Goal: Information Seeking & Learning: Learn about a topic

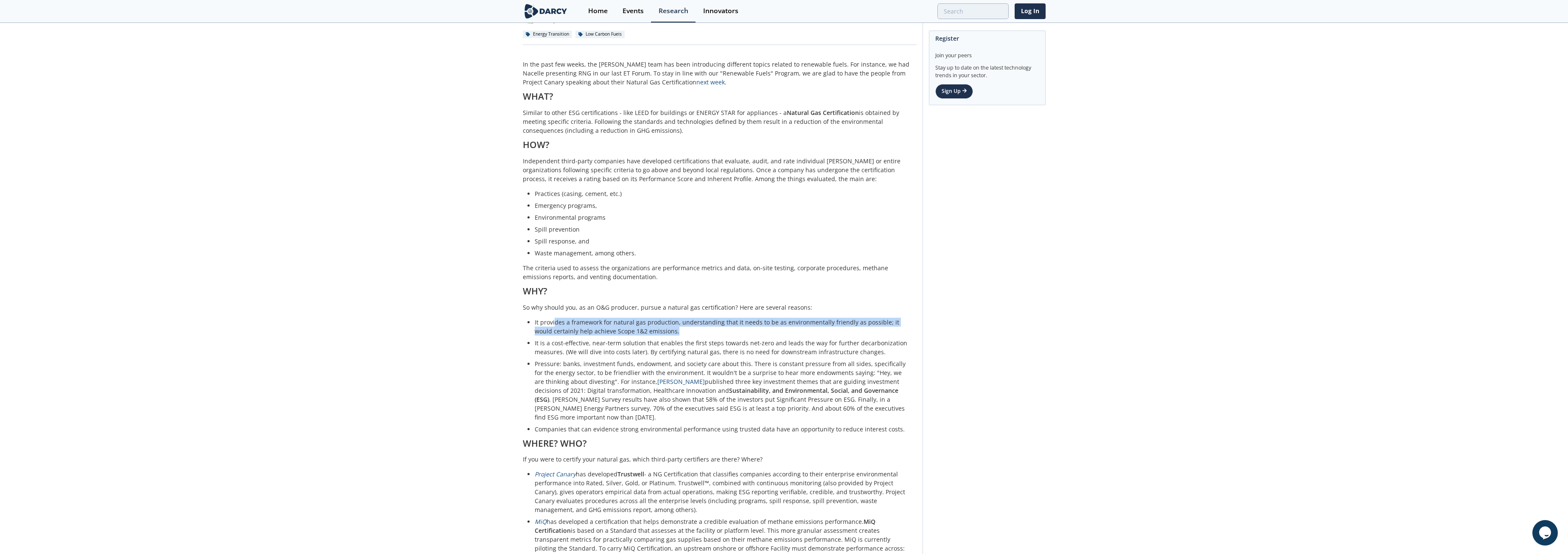
drag, startPoint x: 553, startPoint y: 322, endPoint x: 733, endPoint y: 332, distance: 180.3
click at [733, 332] on li "It provides a framework for natural gas production, understanding that it needs…" at bounding box center [723, 326] width 376 height 18
click at [732, 333] on li "It provides a framework for natural gas production, understanding that it needs…" at bounding box center [723, 326] width 376 height 18
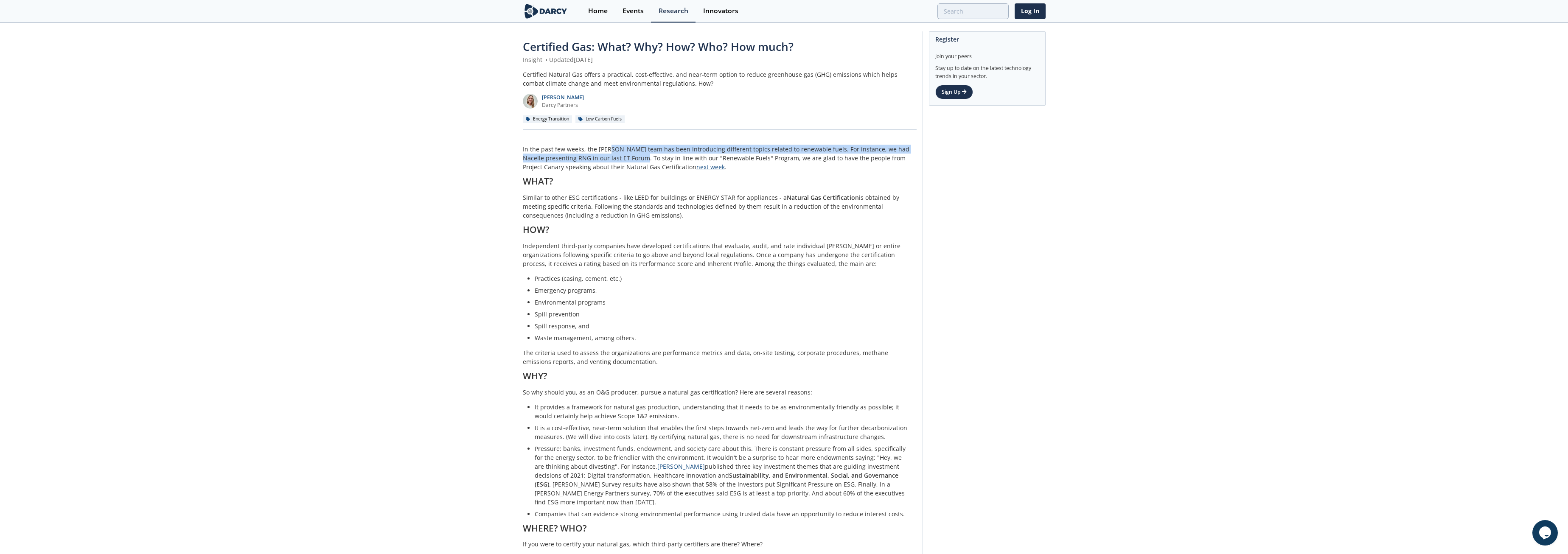
drag, startPoint x: 608, startPoint y: 146, endPoint x: 660, endPoint y: 165, distance: 55.4
click at [660, 165] on p "In the past few weeks, the [PERSON_NAME] team has been introducing different to…" at bounding box center [720, 158] width 394 height 27
drag, startPoint x: 660, startPoint y: 165, endPoint x: 685, endPoint y: 314, distance: 151.1
click at [685, 314] on li "Spill prevention" at bounding box center [723, 314] width 376 height 9
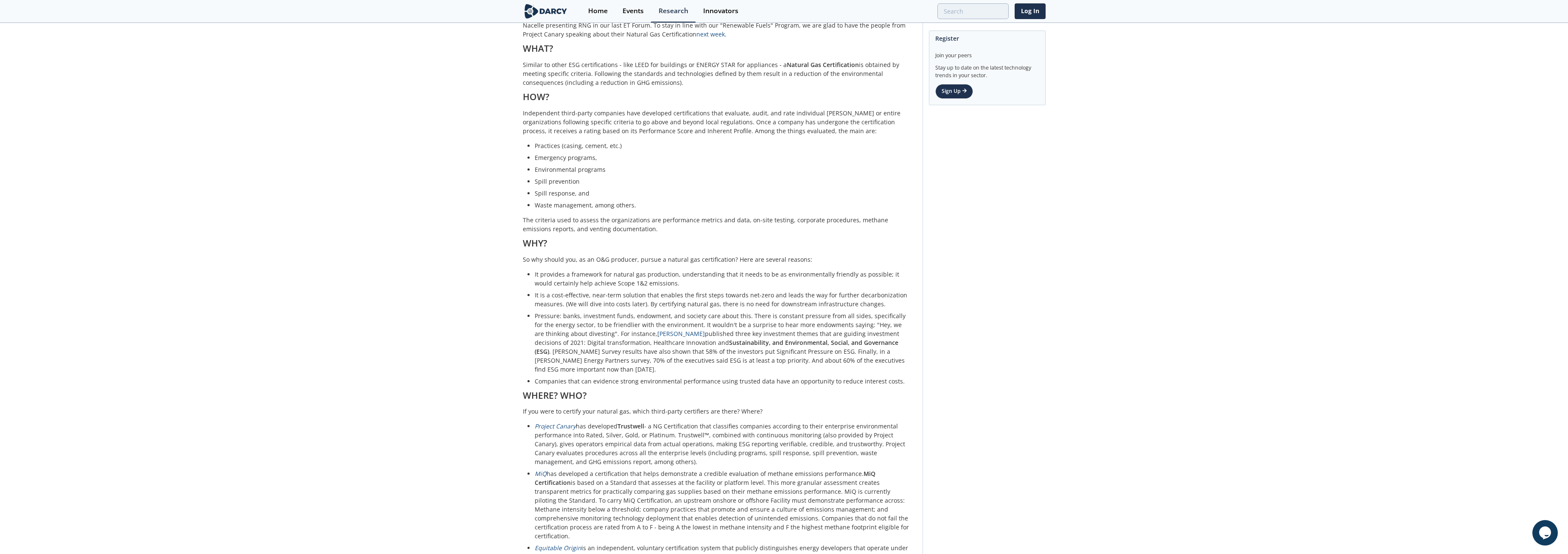
scroll to position [170, 0]
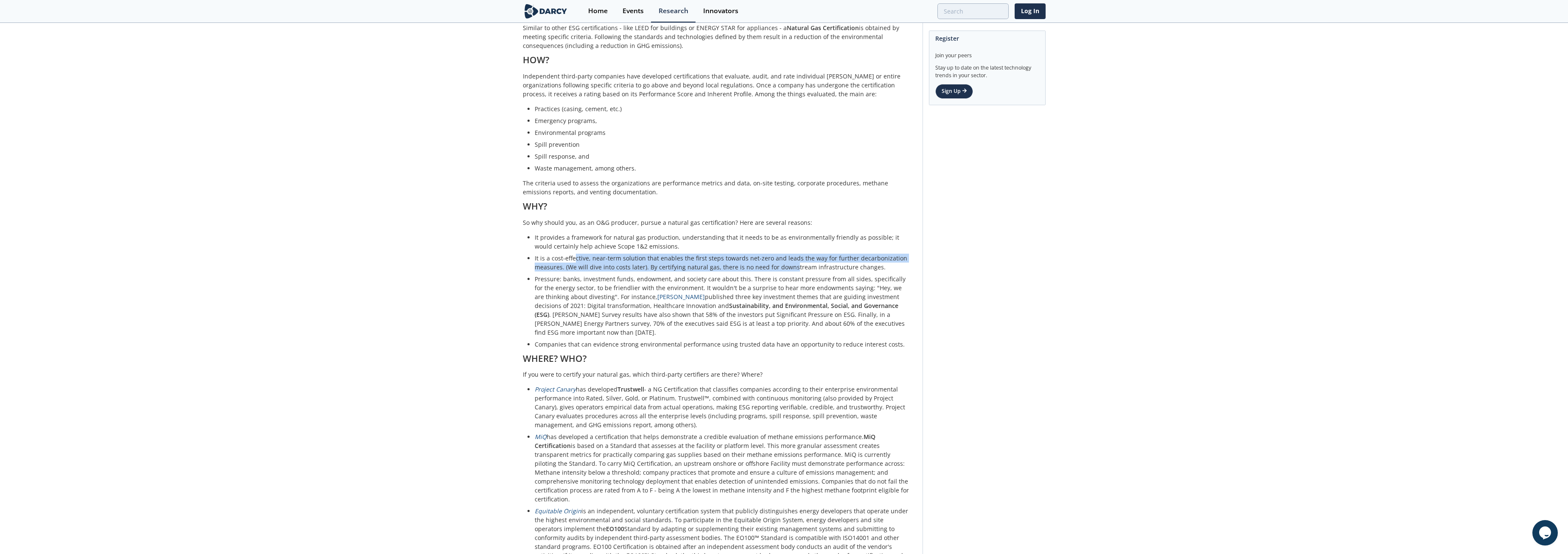
drag, startPoint x: 574, startPoint y: 259, endPoint x: 791, endPoint y: 266, distance: 217.1
click at [791, 266] on li "It is a cost-effective, near-term solution that enables the first steps towards…" at bounding box center [723, 263] width 376 height 18
drag, startPoint x: 791, startPoint y: 266, endPoint x: 761, endPoint y: 270, distance: 30.3
click at [761, 270] on li "It is a cost-effective, near-term solution that enables the first steps towards…" at bounding box center [723, 263] width 376 height 18
drag, startPoint x: 718, startPoint y: 255, endPoint x: 775, endPoint y: 272, distance: 59.5
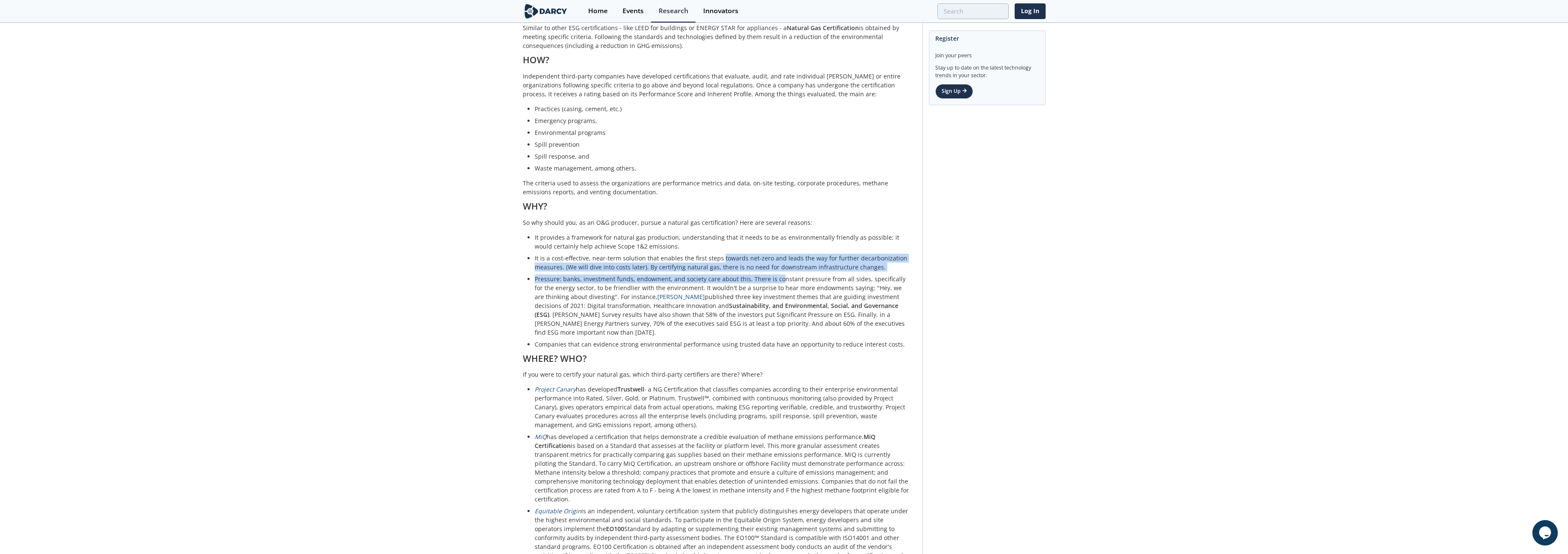
click at [775, 272] on ol "It provides a framework for natural gas production, understanding that it needs…" at bounding box center [720, 291] width 382 height 116
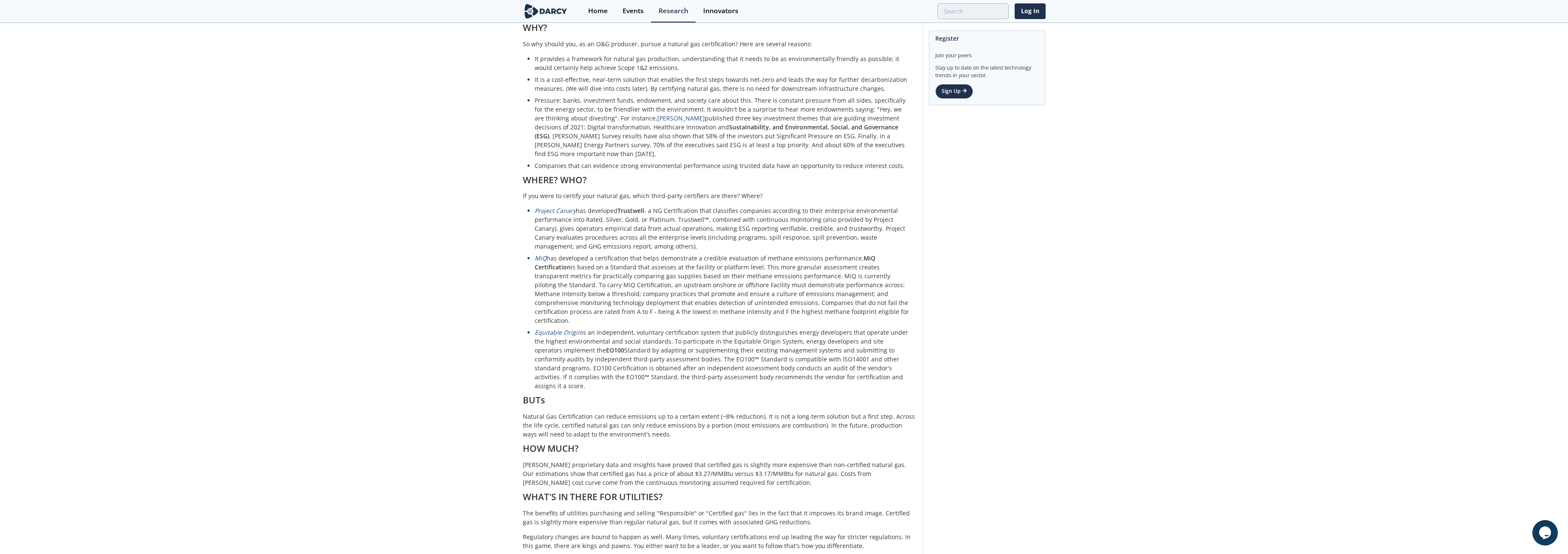
scroll to position [424, 0]
